Goal: Check status: Check status

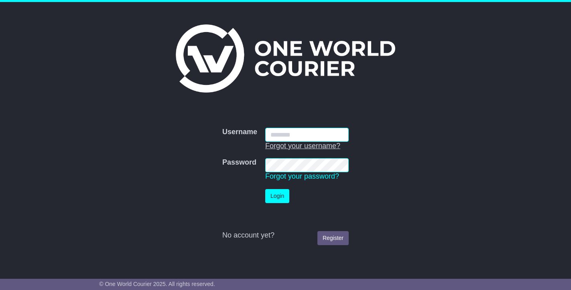
type input "**********"
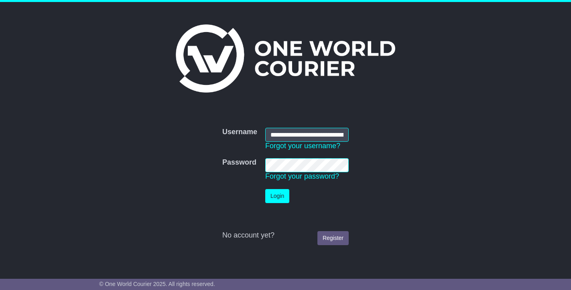
click at [270, 203] on button "Login" at bounding box center [277, 196] width 24 height 14
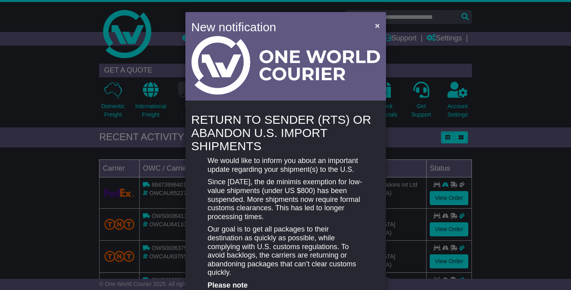
click at [377, 27] on span "×" at bounding box center [377, 25] width 5 height 9
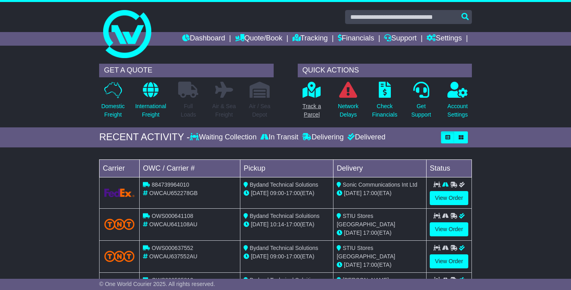
click at [312, 91] on icon at bounding box center [311, 90] width 18 height 16
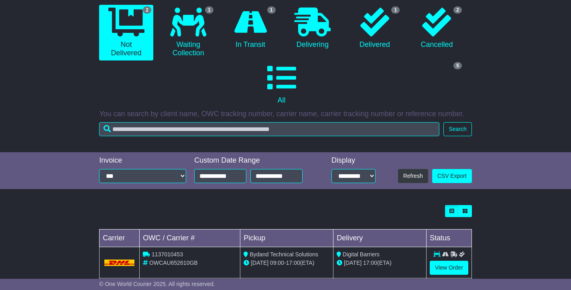
scroll to position [78, 0]
click at [438, 262] on link "View Order" at bounding box center [449, 269] width 39 height 14
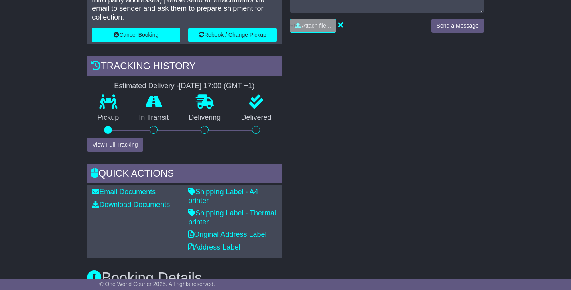
scroll to position [236, 0]
click at [235, 188] on link "Shipping Label - A4 printer" at bounding box center [223, 196] width 70 height 17
